Goal: Information Seeking & Learning: Learn about a topic

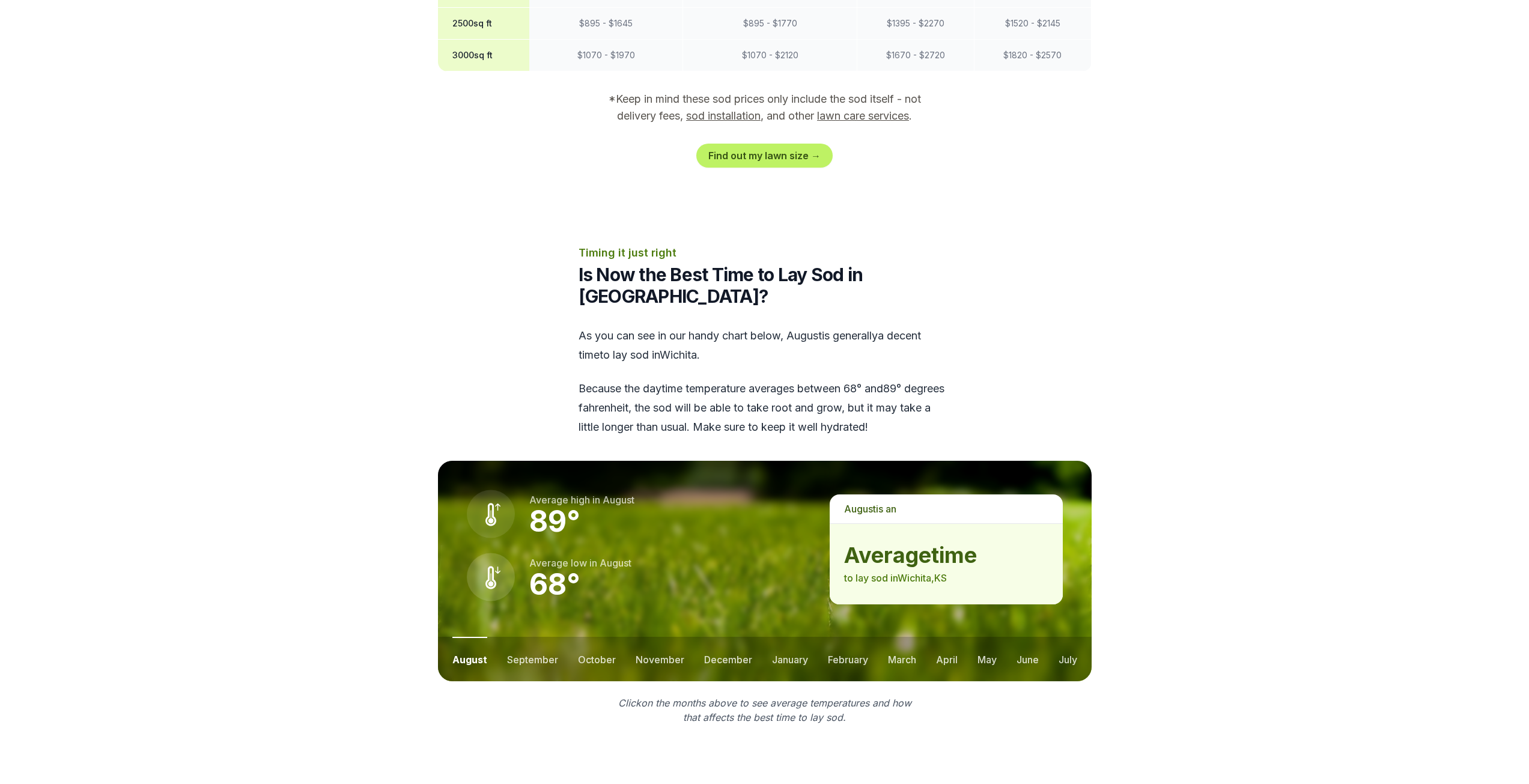
scroll to position [1322, 0]
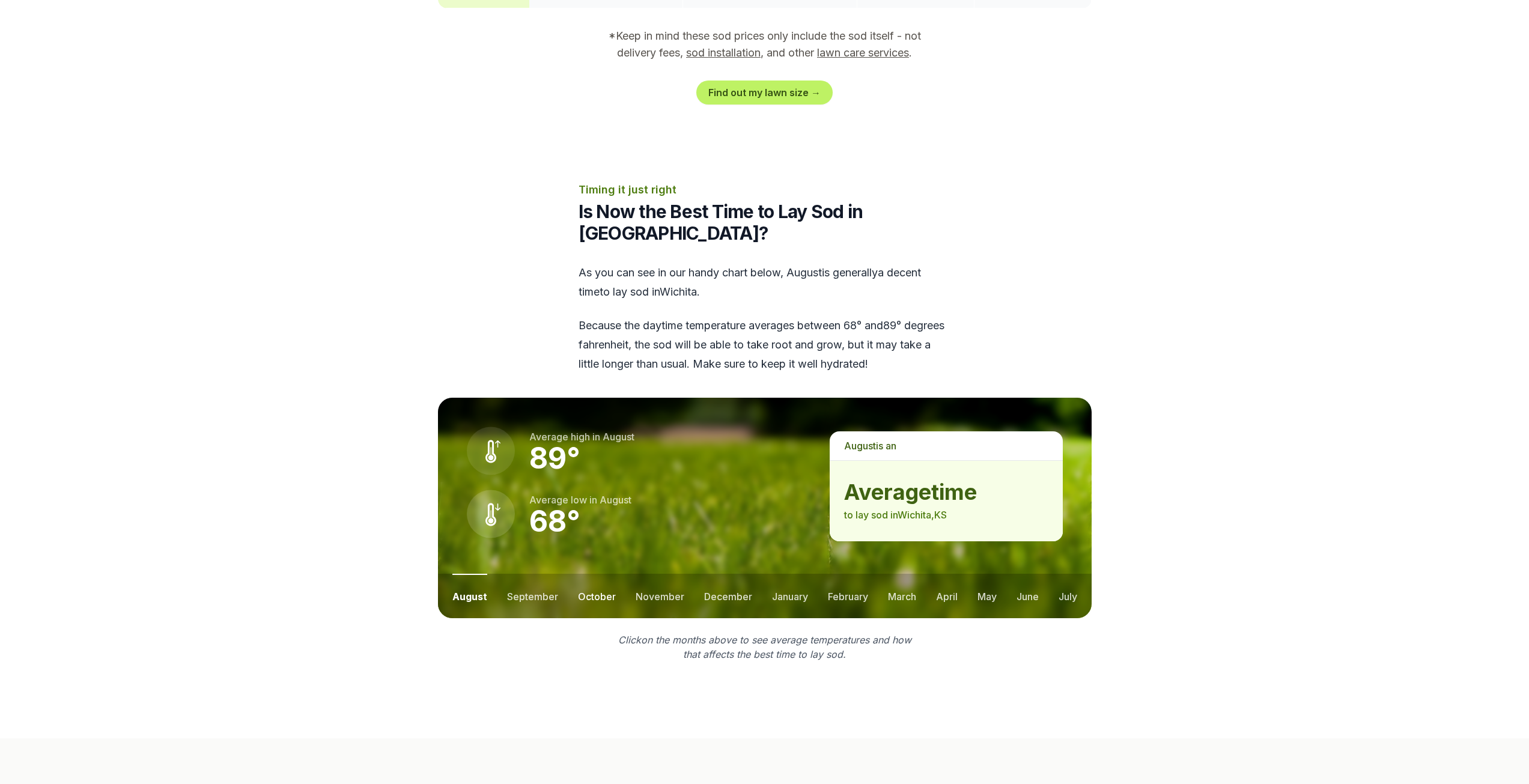
click at [597, 574] on button "october" at bounding box center [597, 596] width 38 height 44
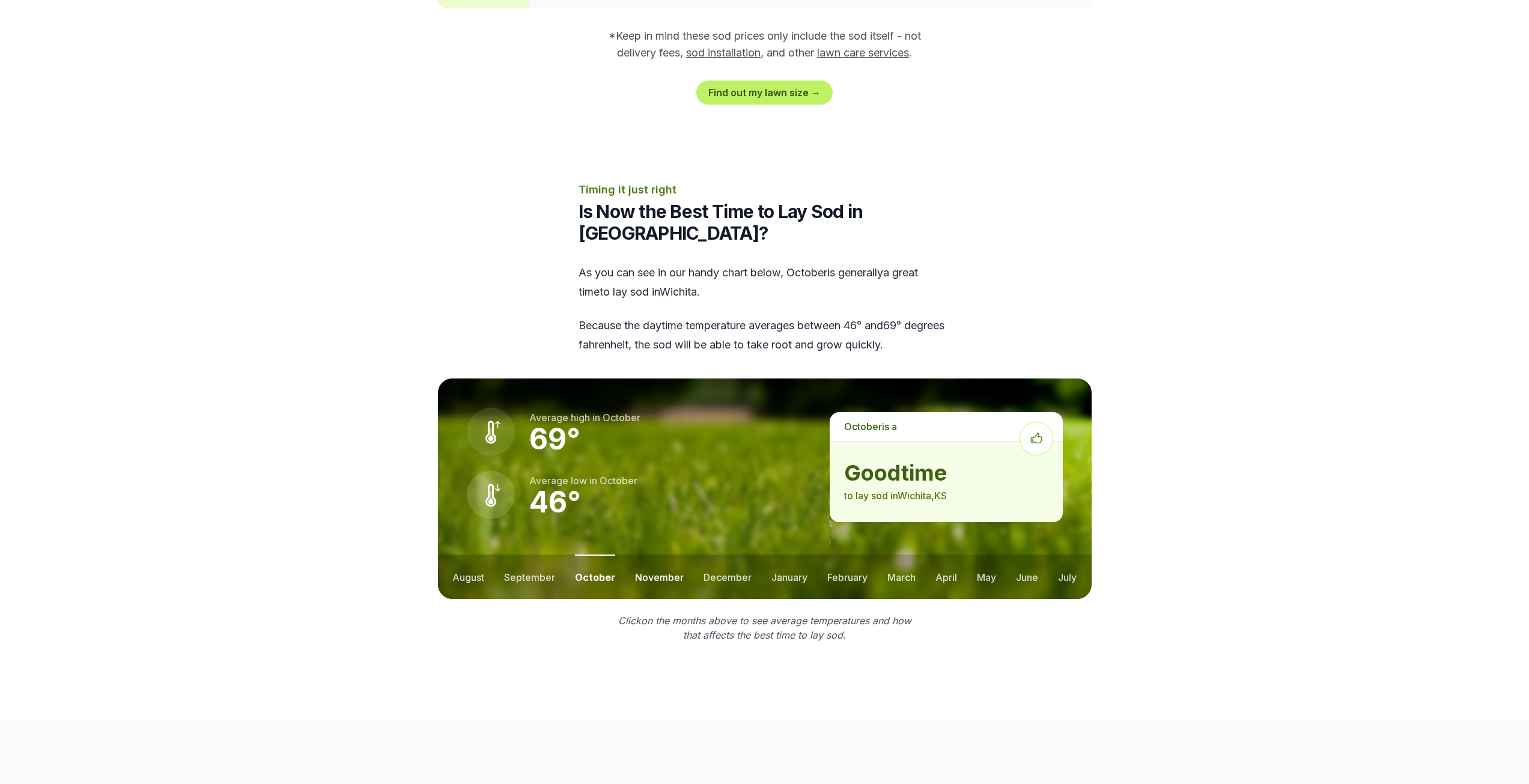
click at [646, 554] on button "november" at bounding box center [660, 576] width 49 height 44
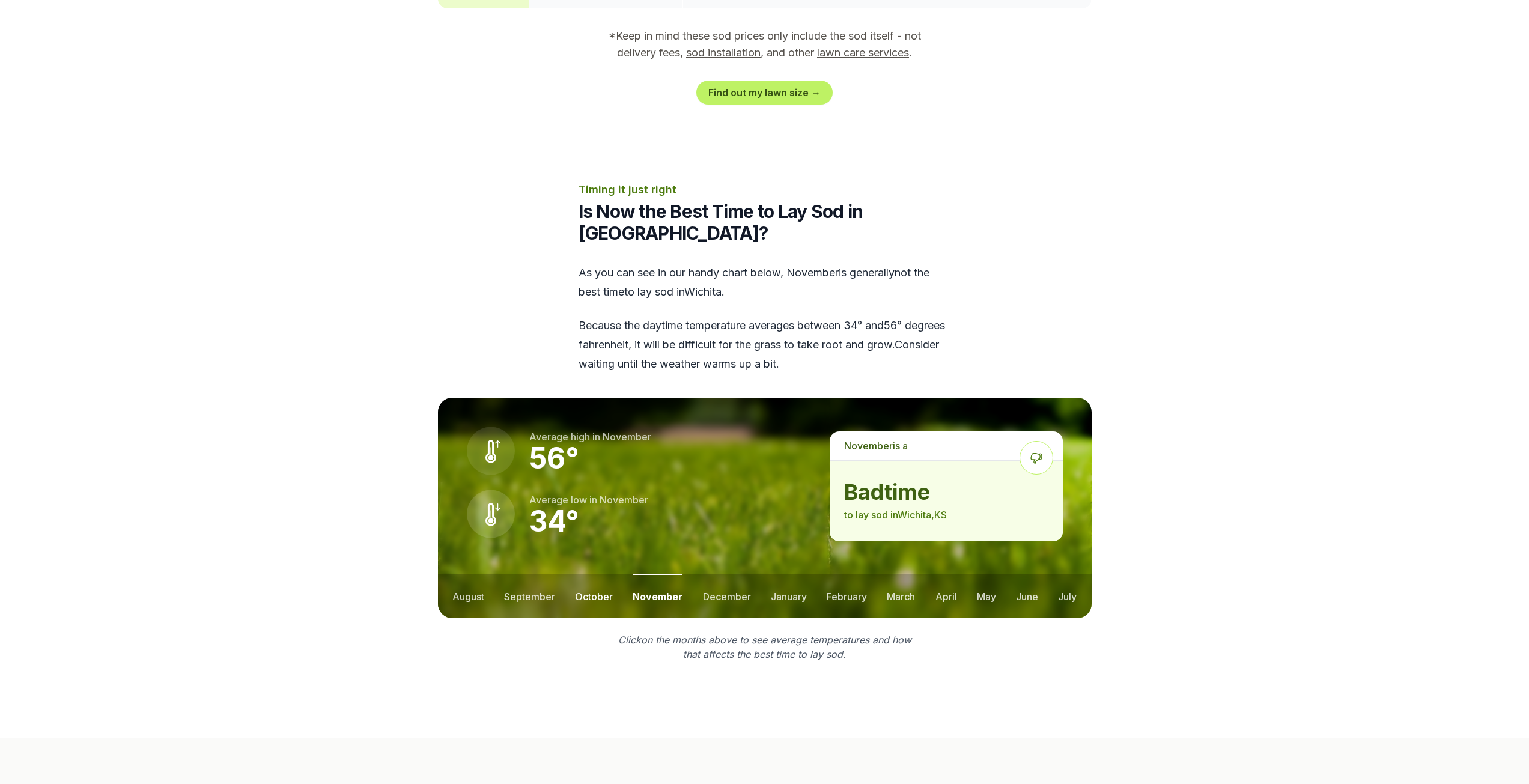
click at [599, 574] on button "october" at bounding box center [594, 596] width 38 height 44
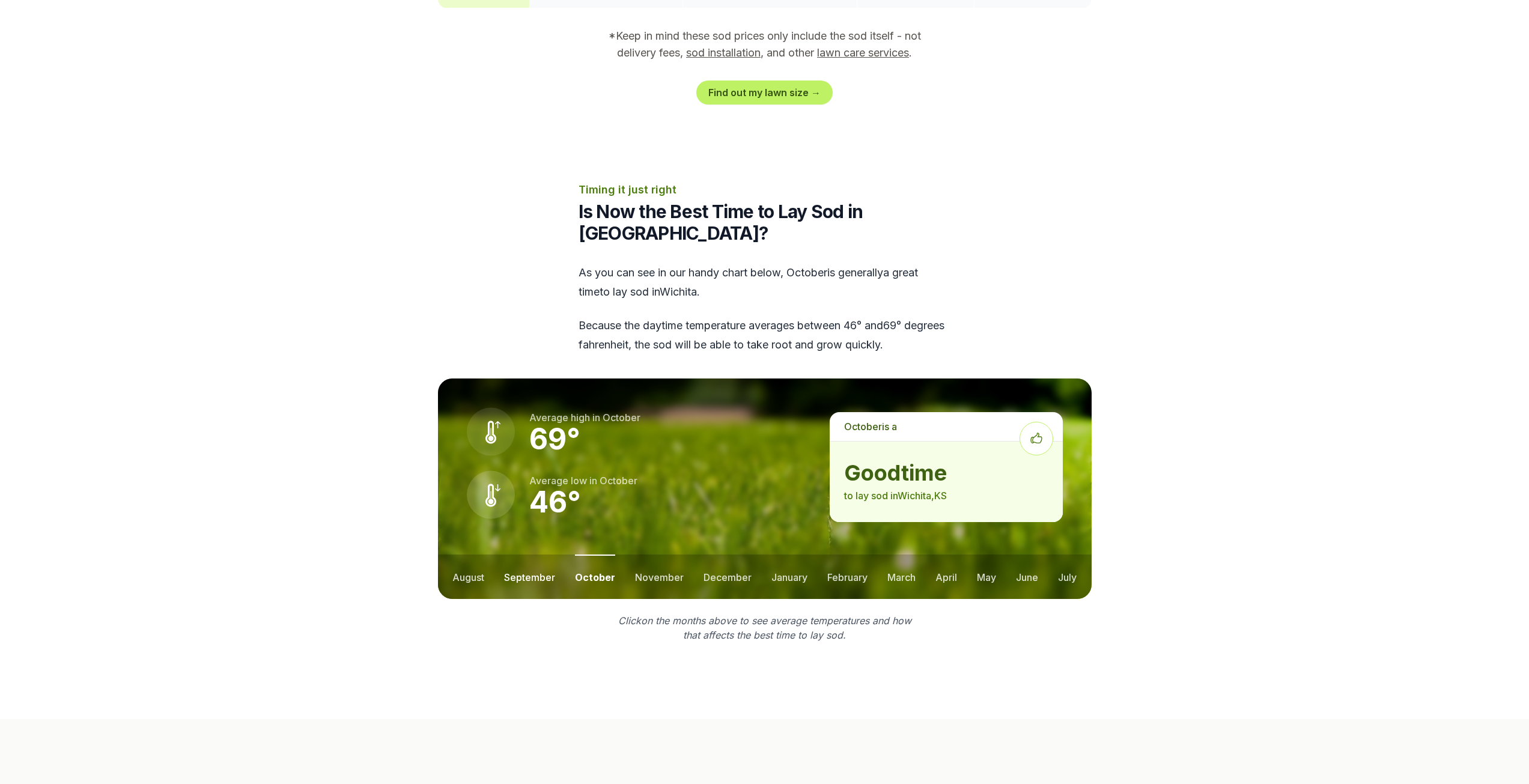
click at [527, 554] on button "september" at bounding box center [529, 576] width 51 height 44
click at [588, 554] on button "october" at bounding box center [597, 576] width 38 height 44
click at [713, 554] on button "december" at bounding box center [728, 576] width 48 height 44
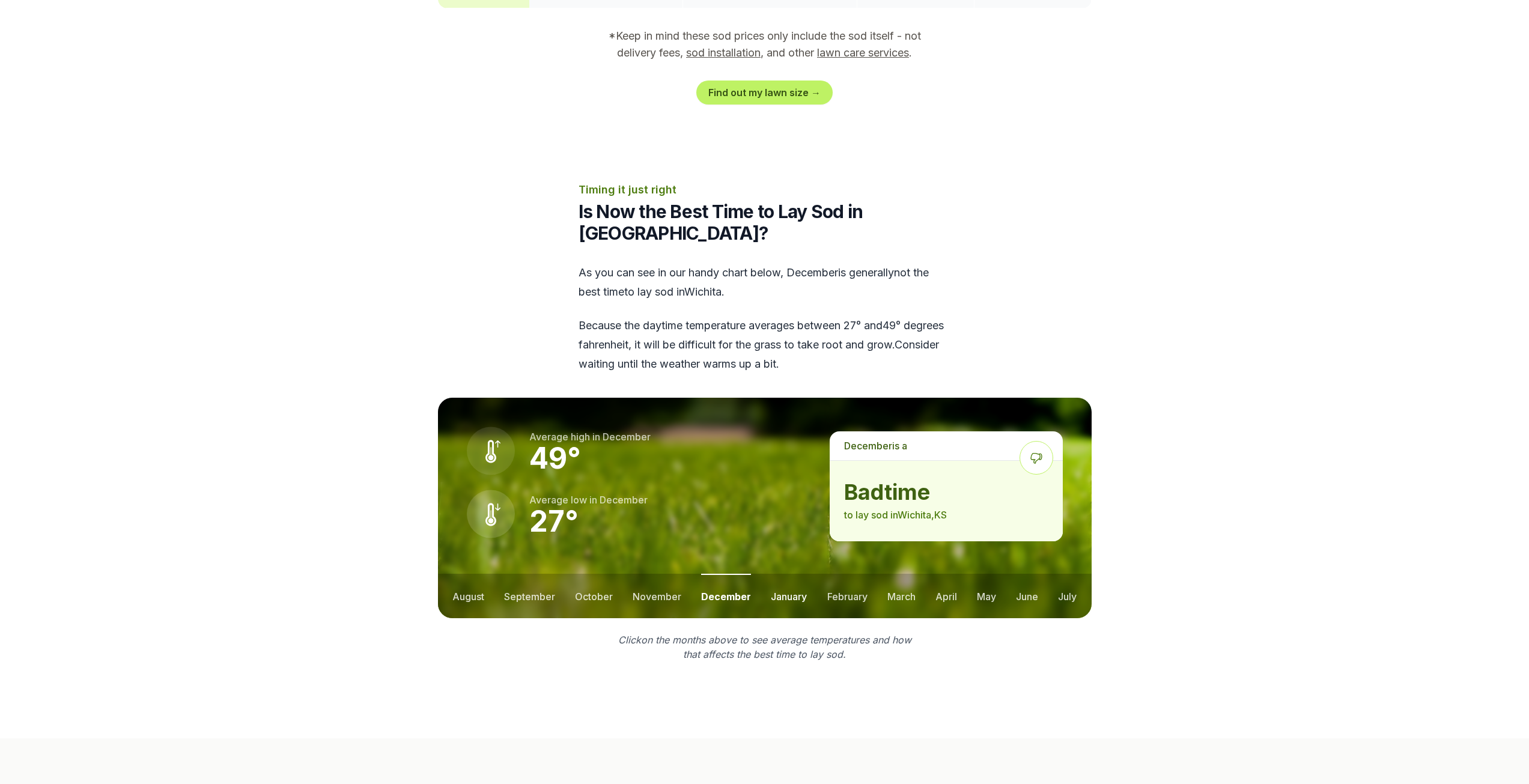
click at [796, 574] on button "january" at bounding box center [788, 596] width 36 height 44
click at [836, 574] on button "february" at bounding box center [847, 596] width 40 height 44
click at [896, 574] on button "march" at bounding box center [903, 596] width 29 height 44
click at [947, 574] on button "april" at bounding box center [947, 596] width 22 height 44
click at [984, 574] on button "may" at bounding box center [987, 596] width 19 height 44
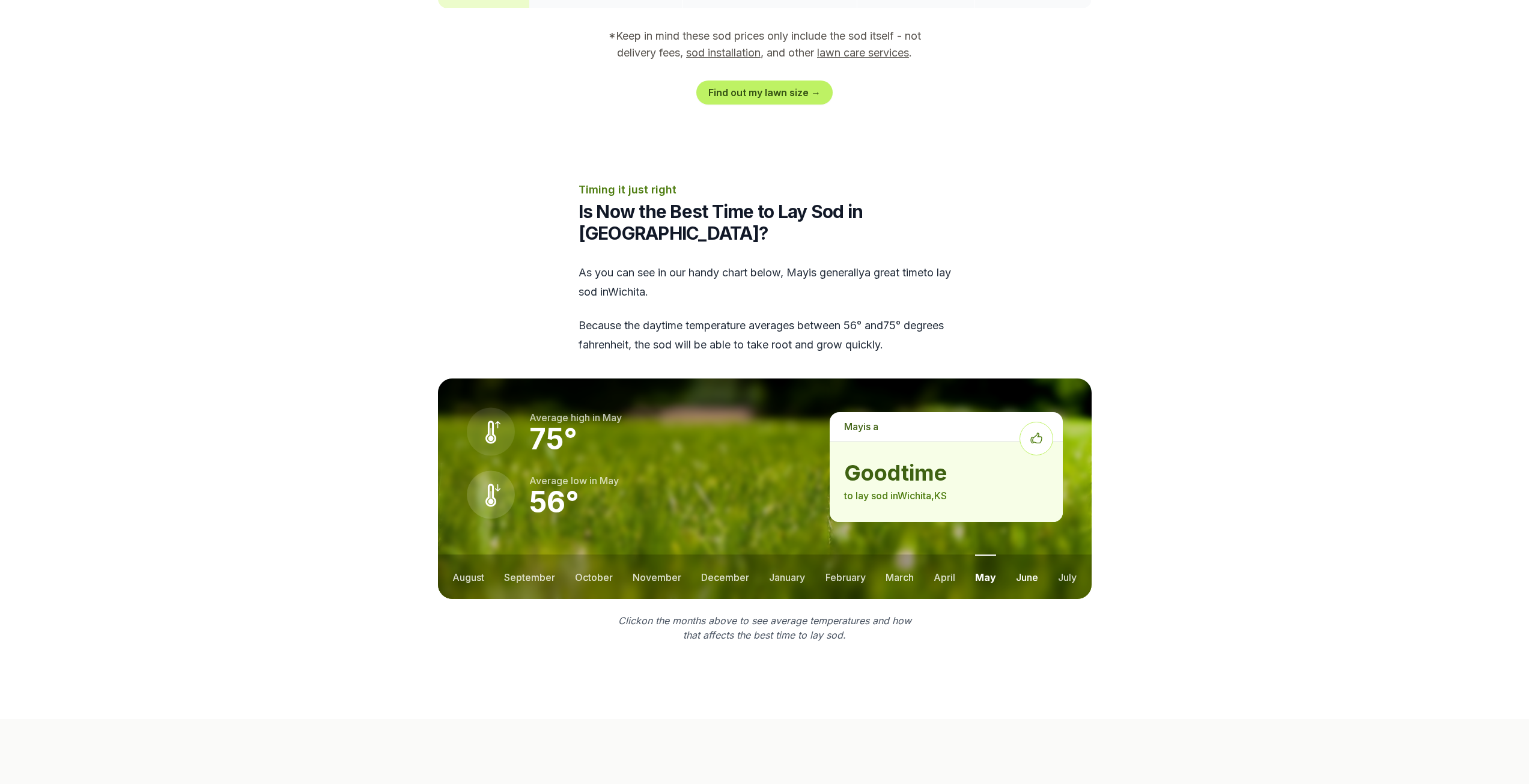
click at [1022, 554] on button "june" at bounding box center [1027, 576] width 22 height 44
click at [1073, 554] on button "july" at bounding box center [1067, 576] width 18 height 44
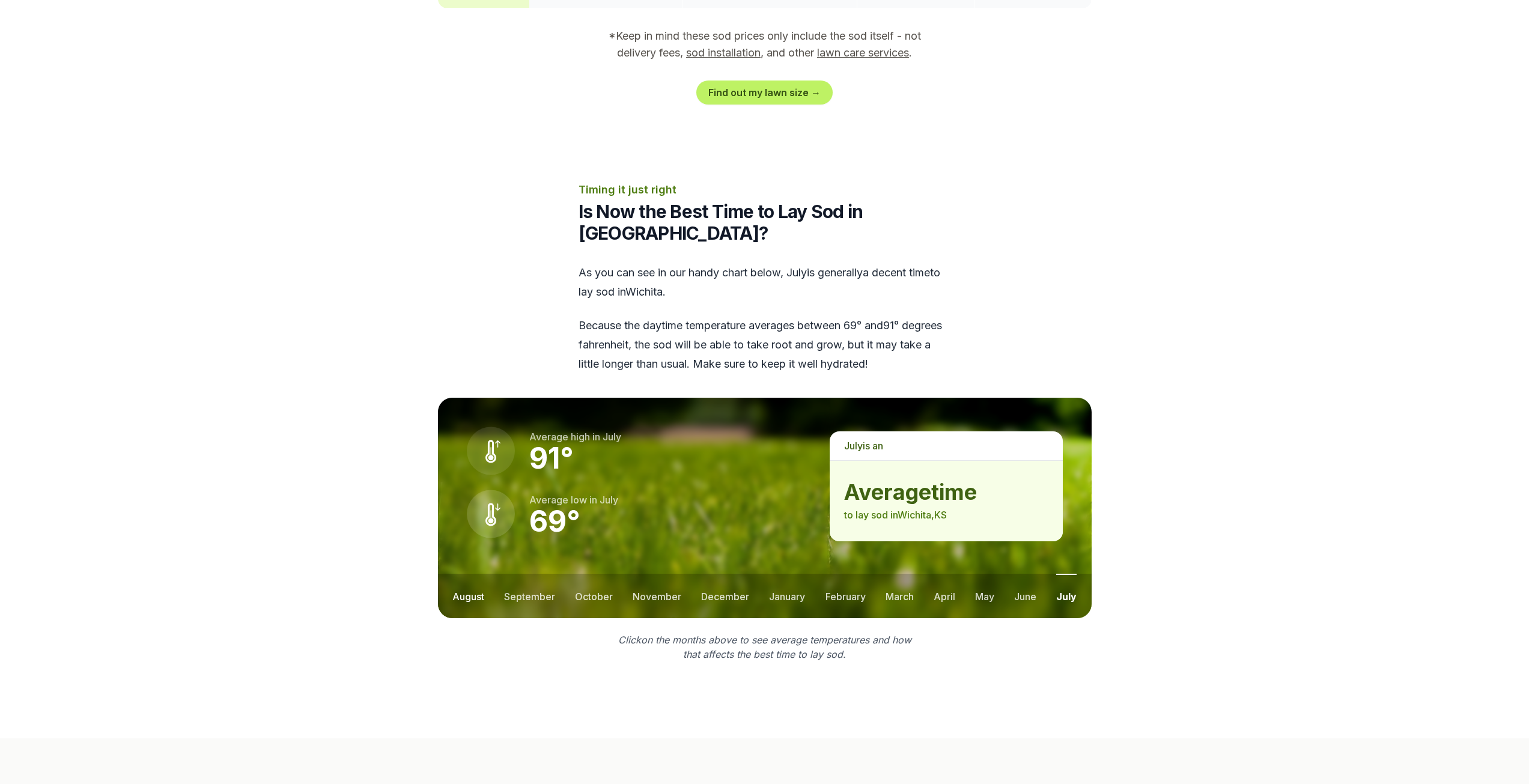
click at [471, 574] on button "august" at bounding box center [468, 596] width 32 height 44
click at [522, 574] on button "september" at bounding box center [533, 596] width 51 height 44
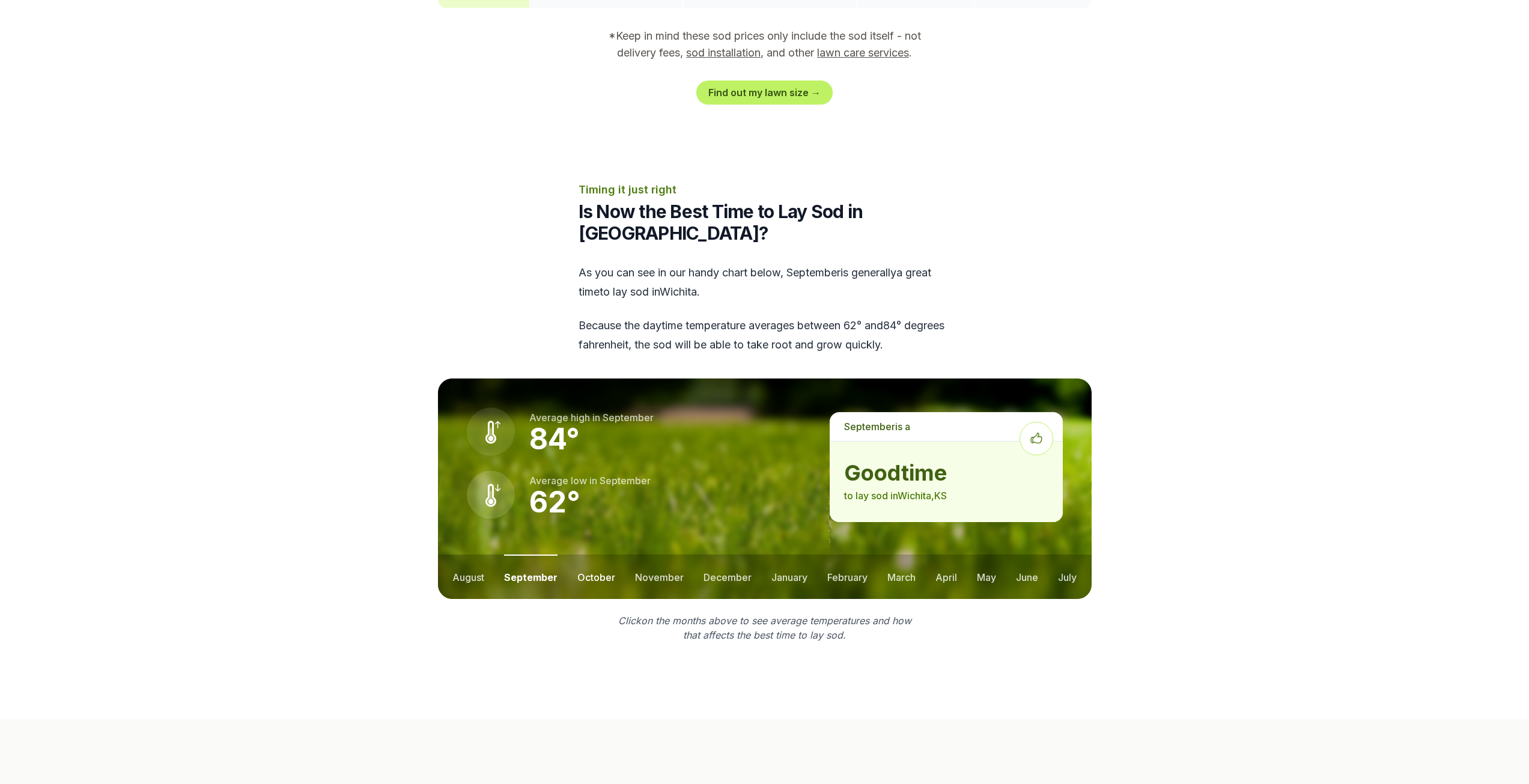
click at [609, 554] on button "october" at bounding box center [597, 576] width 38 height 44
click at [644, 554] on button "november" at bounding box center [660, 576] width 49 height 44
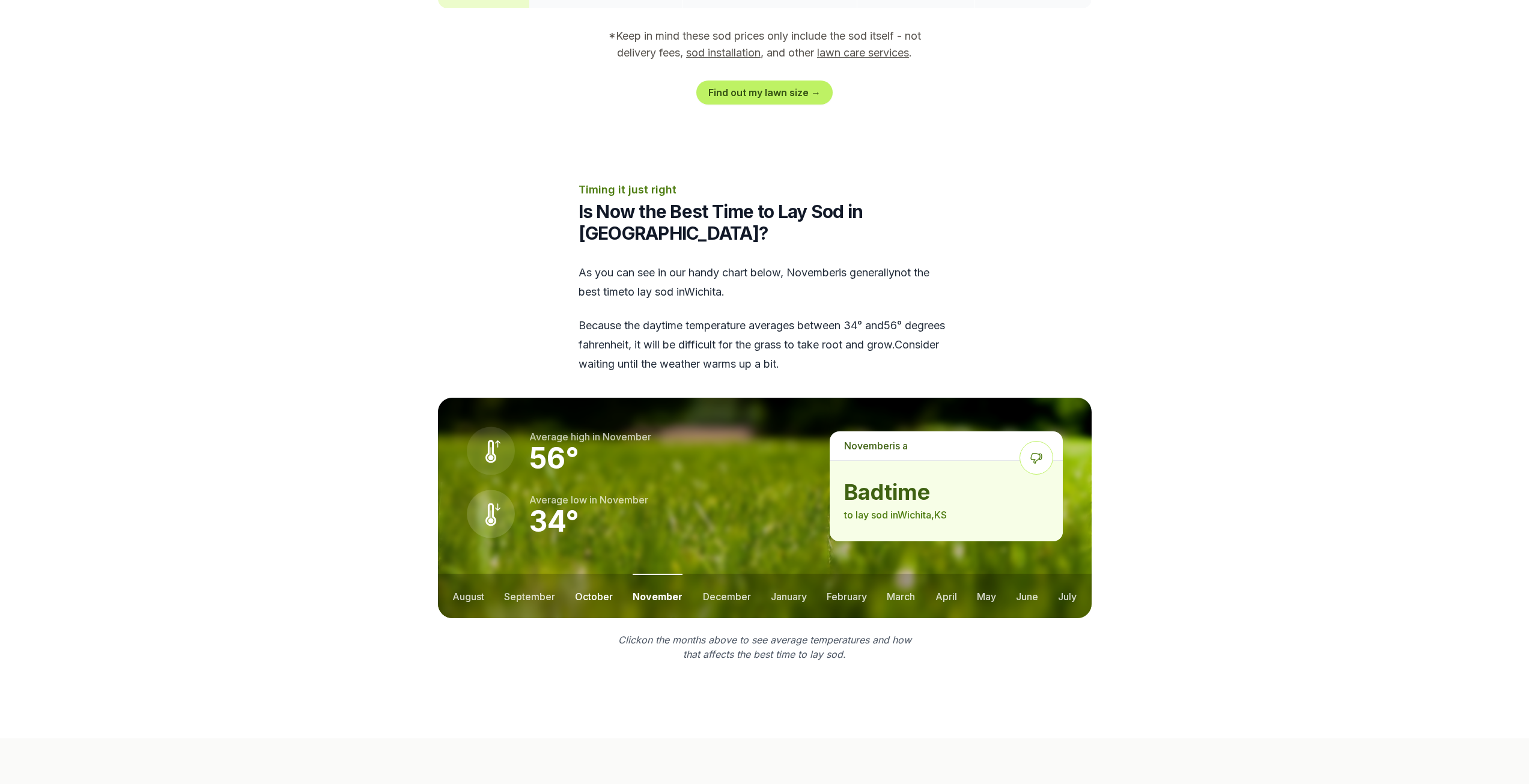
click at [591, 574] on button "october" at bounding box center [594, 596] width 38 height 44
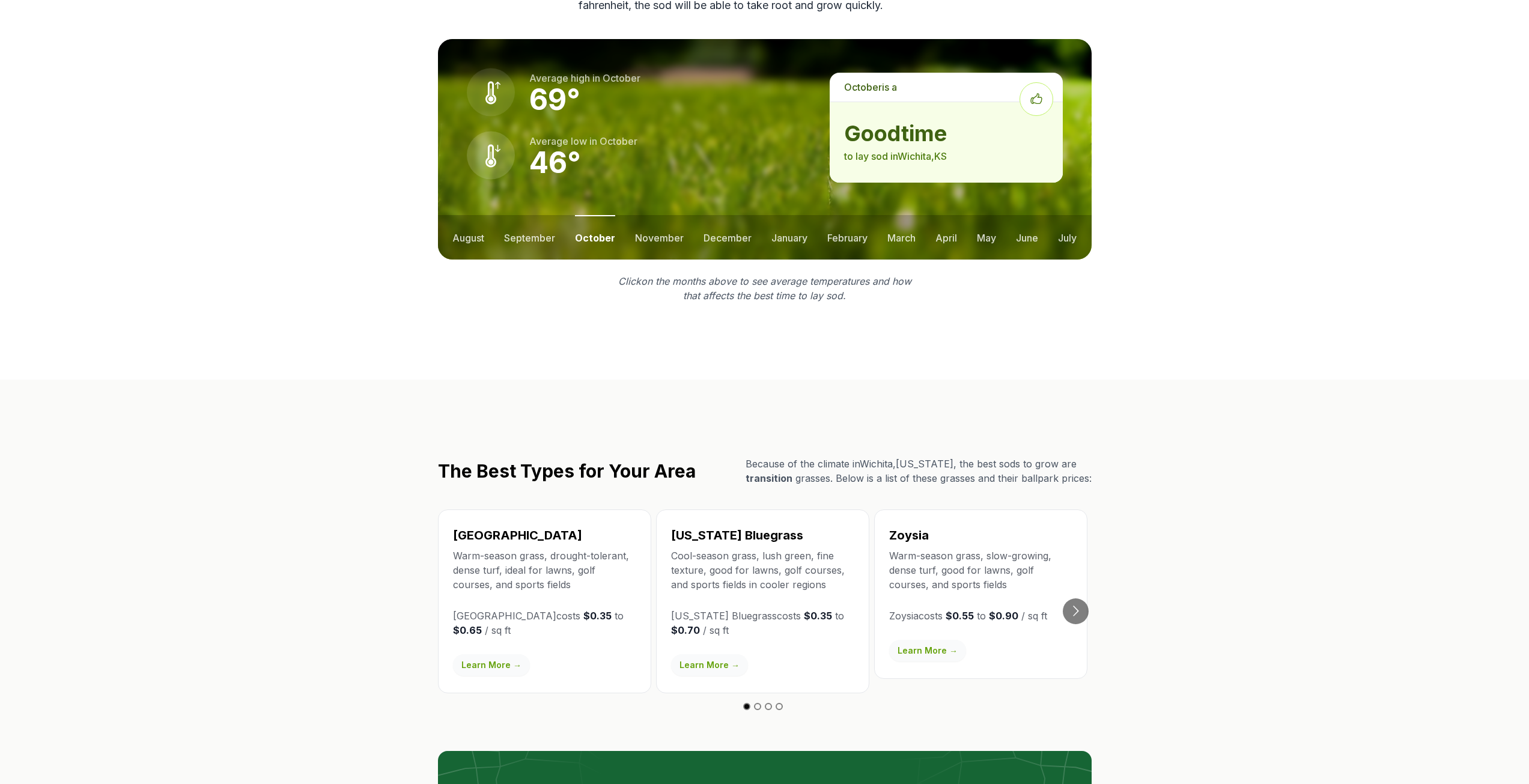
scroll to position [1682, 0]
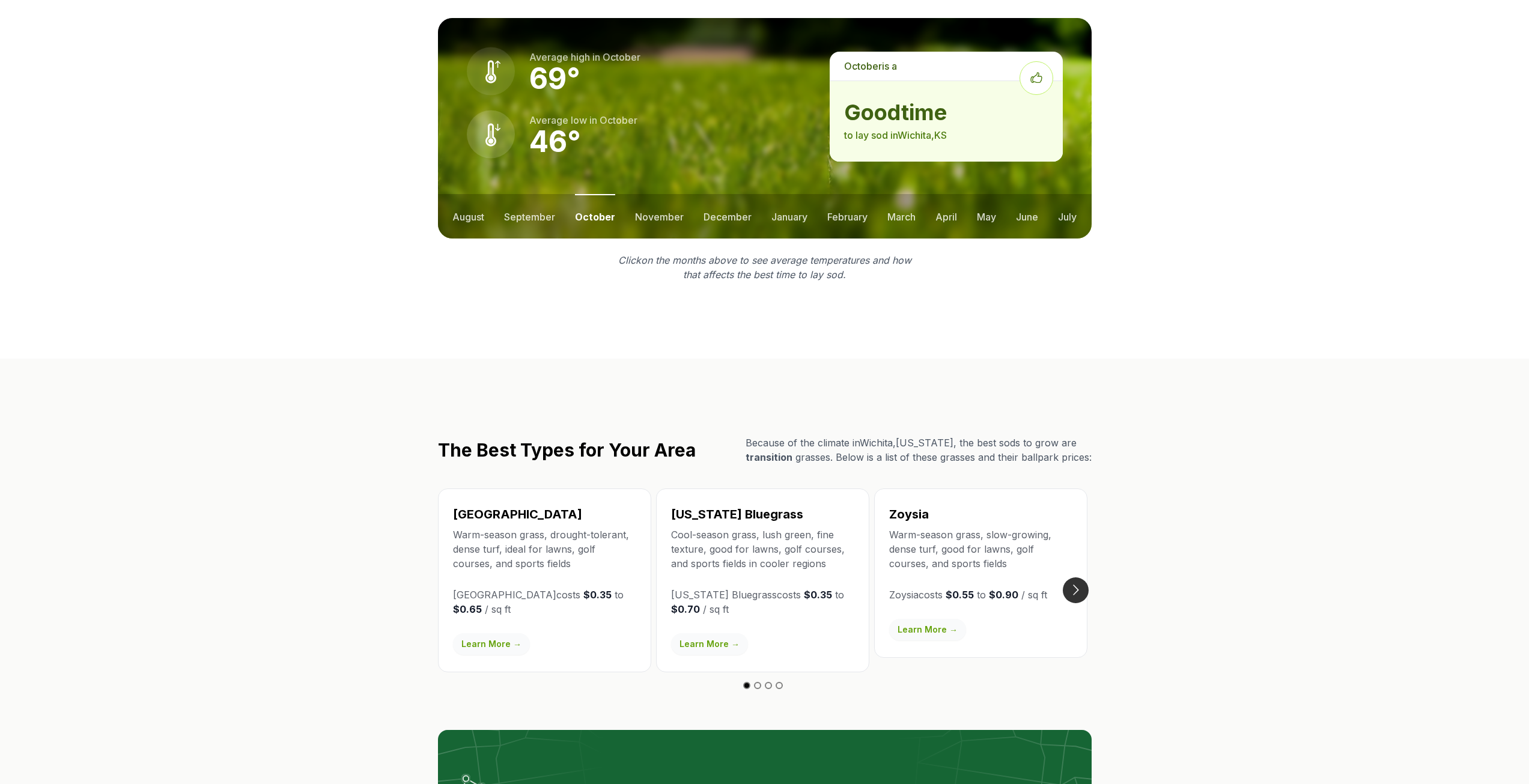
click at [1073, 577] on button "Go to next slide" at bounding box center [1076, 590] width 26 height 26
click at [1072, 577] on button "Go to next slide" at bounding box center [1076, 590] width 26 height 26
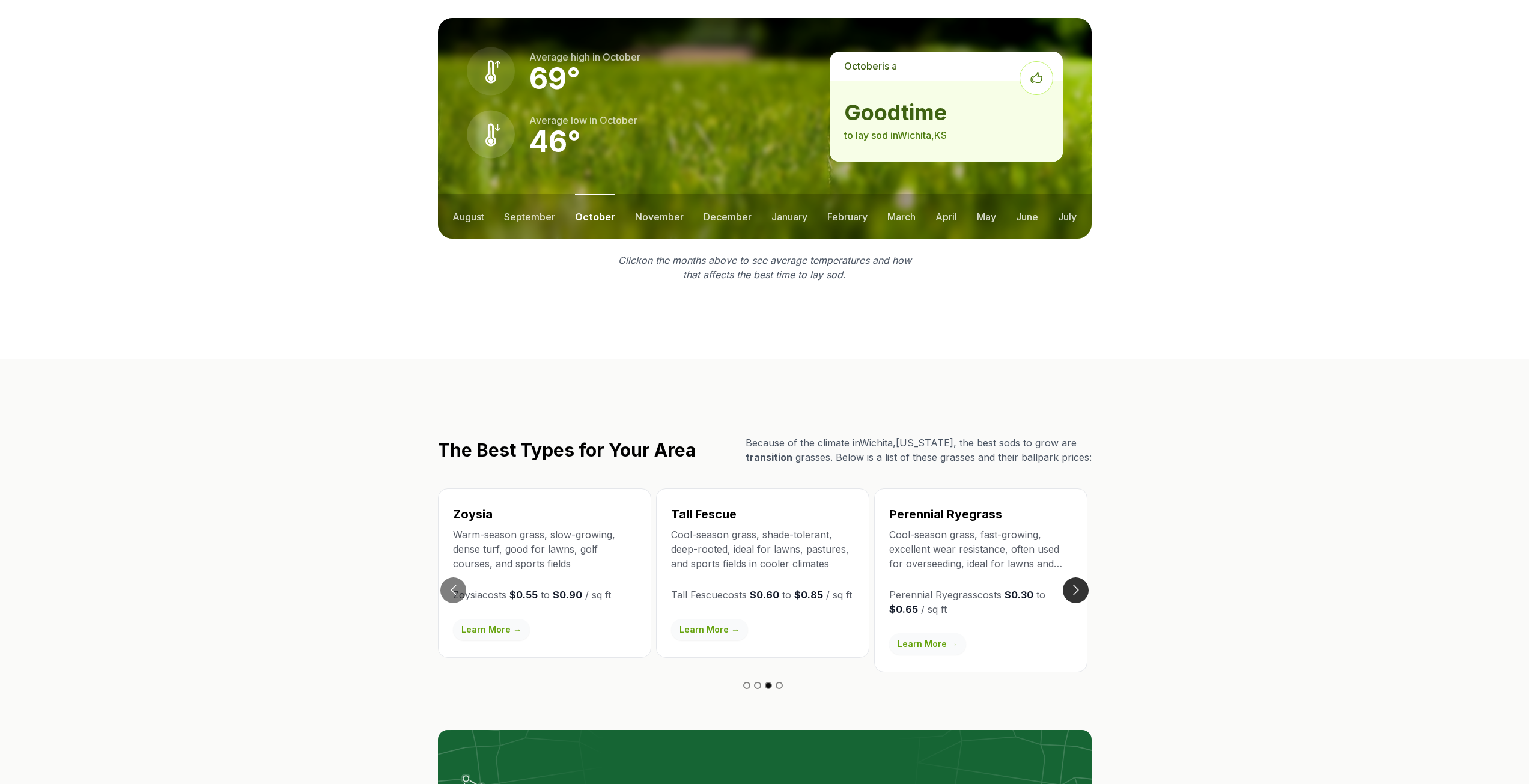
click at [1072, 577] on button "Go to next slide" at bounding box center [1076, 590] width 26 height 26
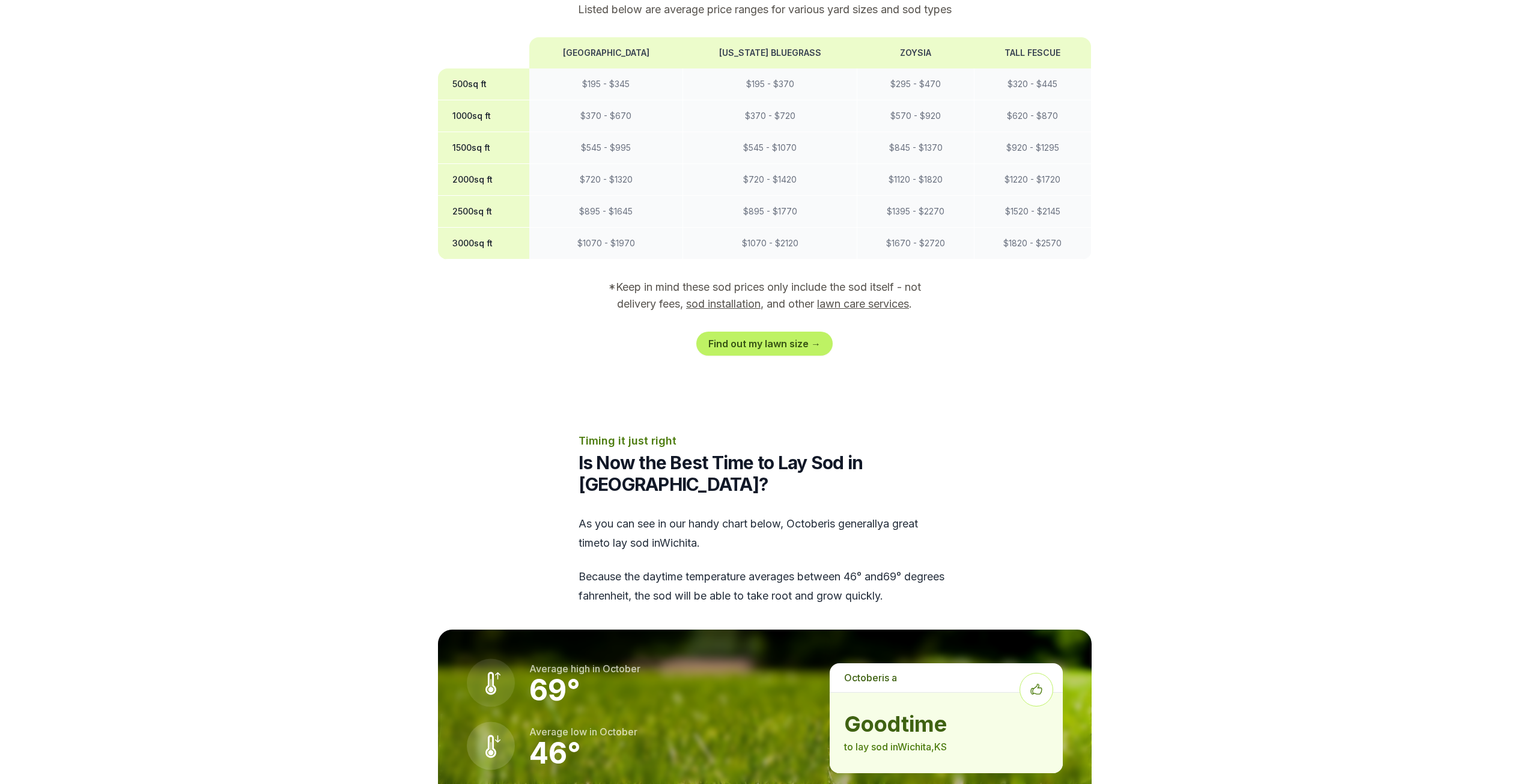
scroll to position [841, 0]
